Goal: Task Accomplishment & Management: Use online tool/utility

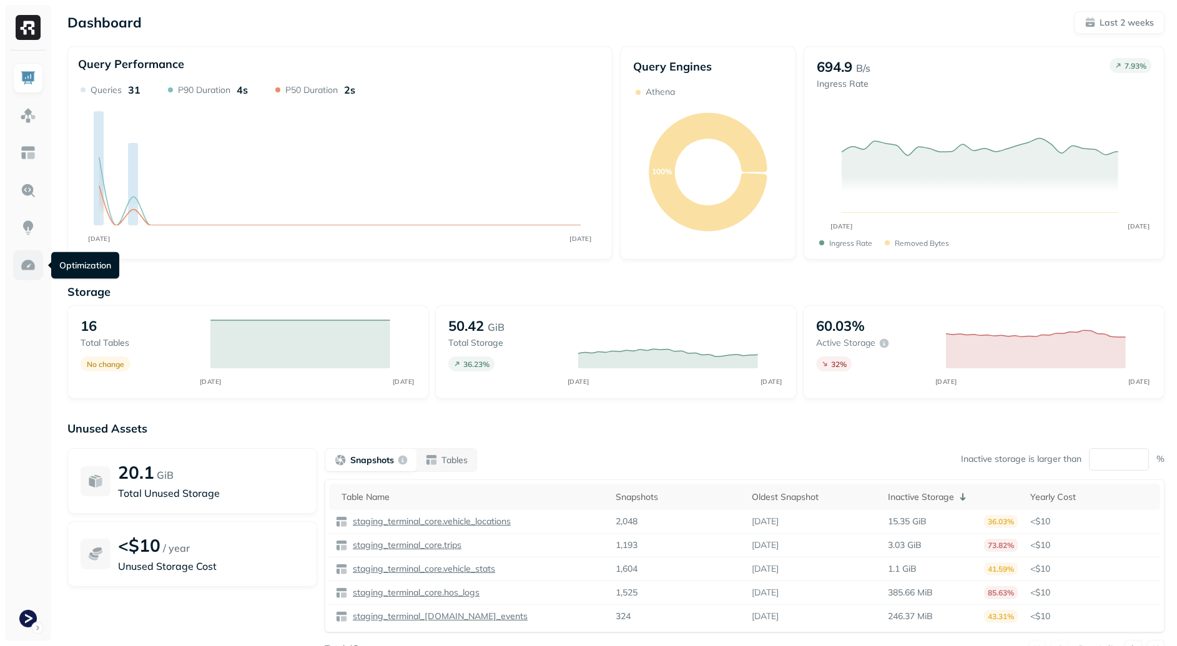
click at [29, 265] on img at bounding box center [28, 265] width 16 height 16
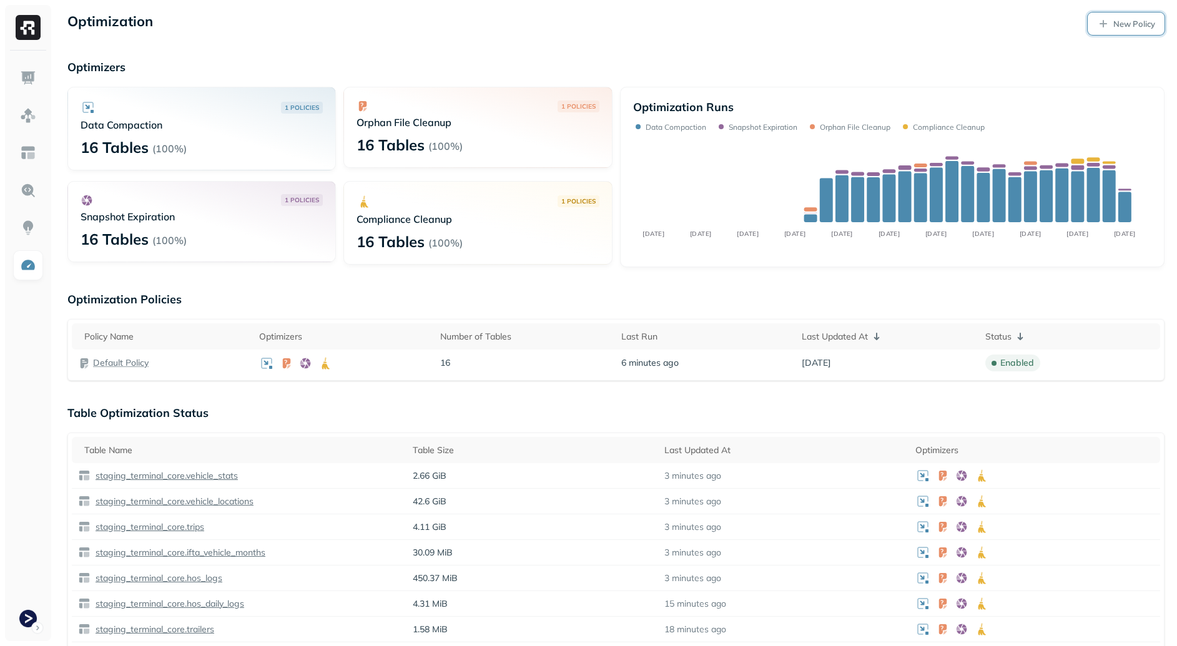
click at [1139, 29] on p "New Policy" at bounding box center [1134, 24] width 42 height 12
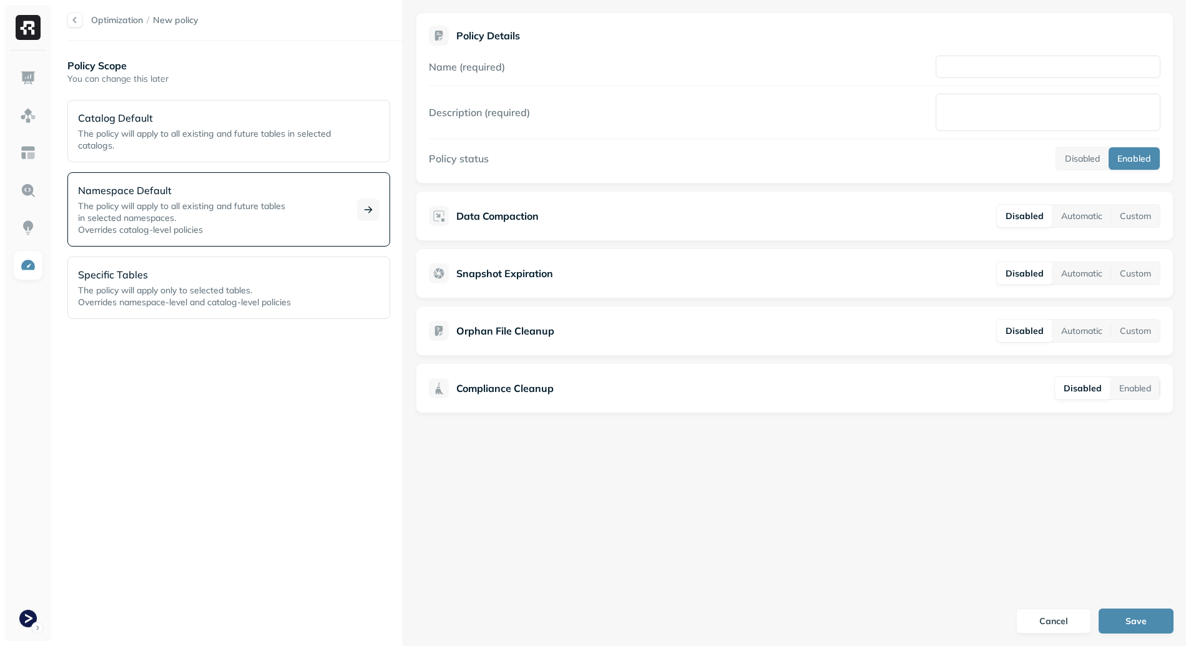
click at [199, 217] on p "The policy will apply to all existing and future tables in selected namespaces.…" at bounding box center [210, 218] width 264 height 36
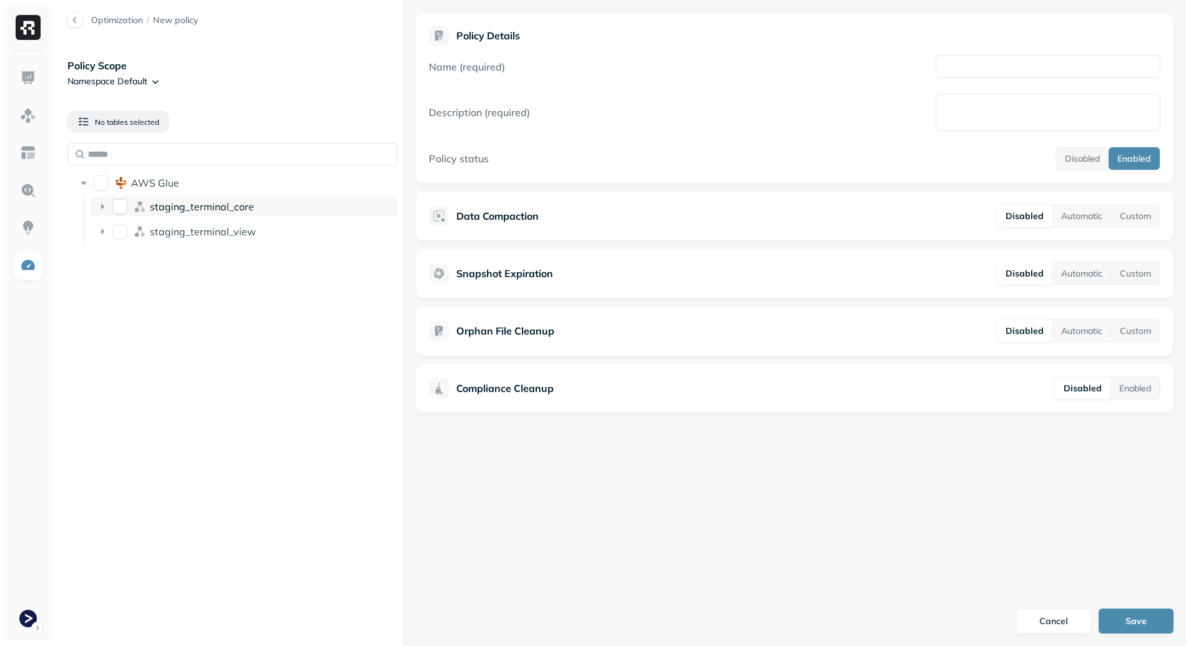
click at [161, 206] on span "staging_terminal_core" at bounding box center [202, 206] width 104 height 12
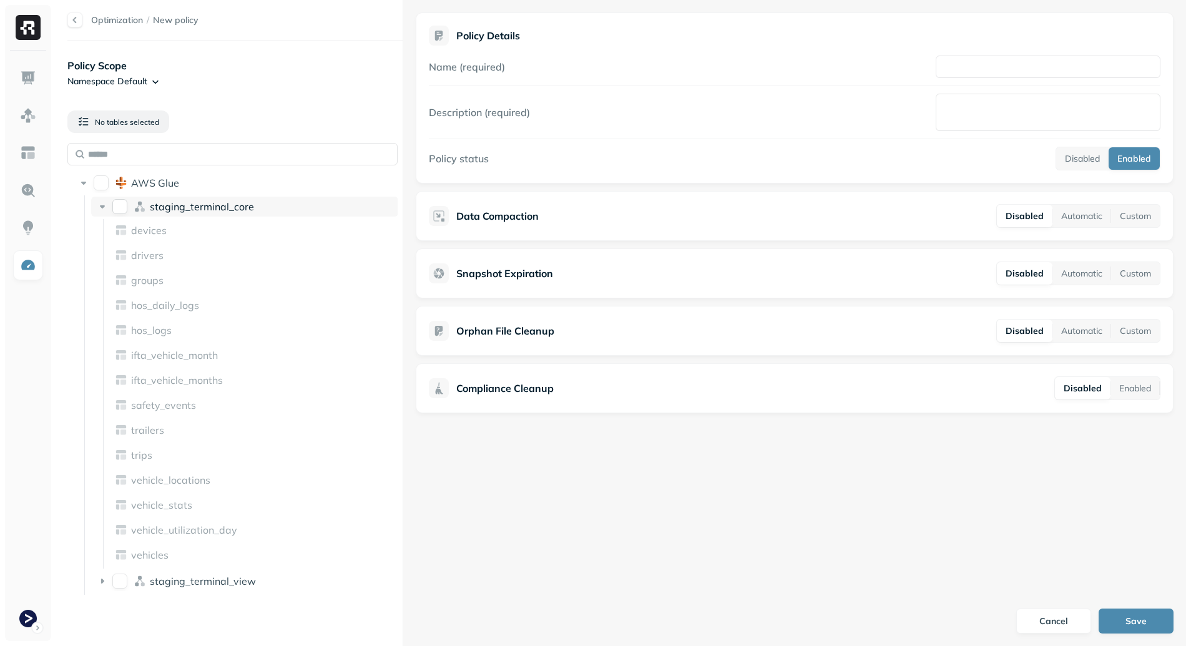
click at [122, 210] on button "staging_terminal_core" at bounding box center [119, 206] width 15 height 15
click at [125, 203] on button "staging_terminal_core" at bounding box center [119, 206] width 15 height 15
click at [94, 182] on button "AWS Glue" at bounding box center [101, 182] width 15 height 15
click at [100, 183] on button "AWS Glue" at bounding box center [101, 182] width 15 height 15
click at [81, 182] on icon at bounding box center [83, 183] width 5 height 3
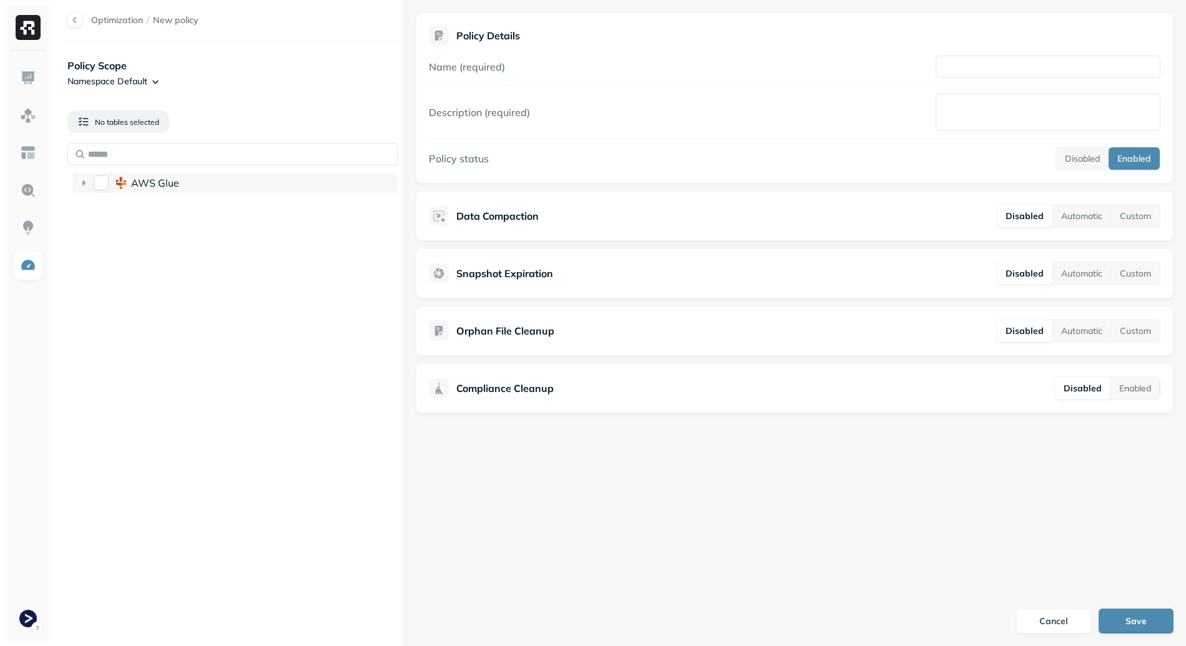
click at [86, 190] on div "AWS Glue" at bounding box center [234, 183] width 325 height 20
click at [97, 226] on icon at bounding box center [102, 231] width 12 height 12
click at [107, 228] on icon at bounding box center [102, 231] width 12 height 12
click at [125, 230] on button "staging_terminal_view" at bounding box center [119, 231] width 15 height 15
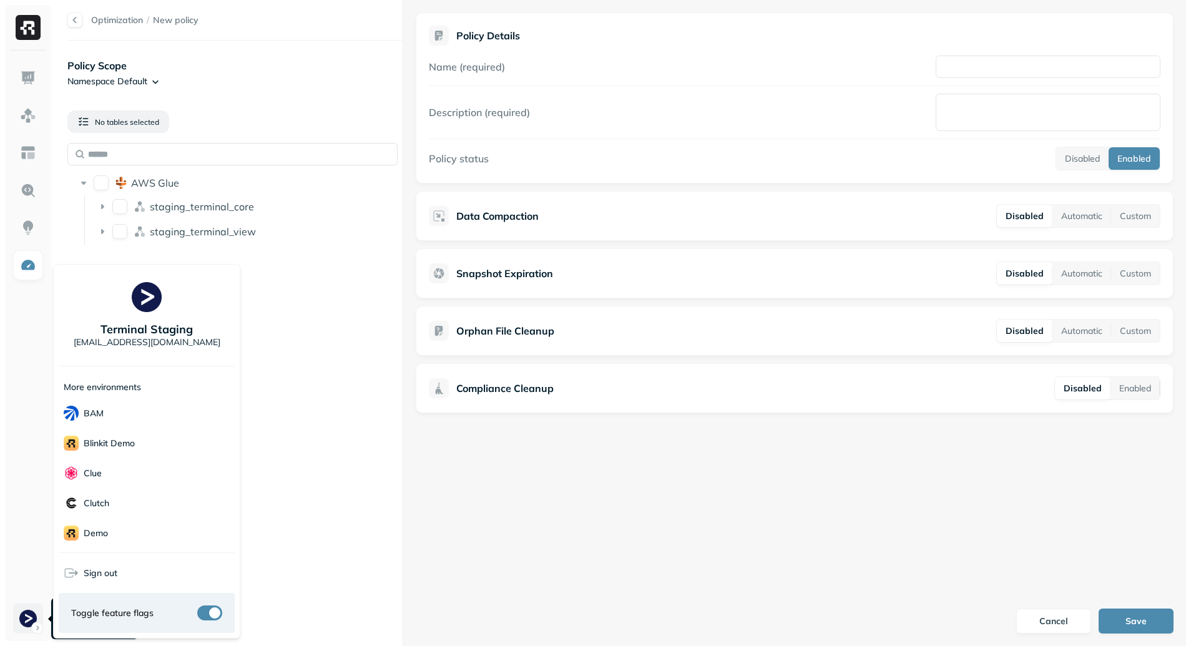
click at [31, 622] on html "Optimization / New policy Policy Scope Namespace Default No tables selected AWS…" at bounding box center [593, 323] width 1186 height 646
click at [114, 417] on div "BAM" at bounding box center [147, 413] width 176 height 30
click at [504, 517] on html "Optimization / New policy Policy Scope Namespace Default No tables selected AWS…" at bounding box center [593, 323] width 1186 height 646
